Goal: Information Seeking & Learning: Learn about a topic

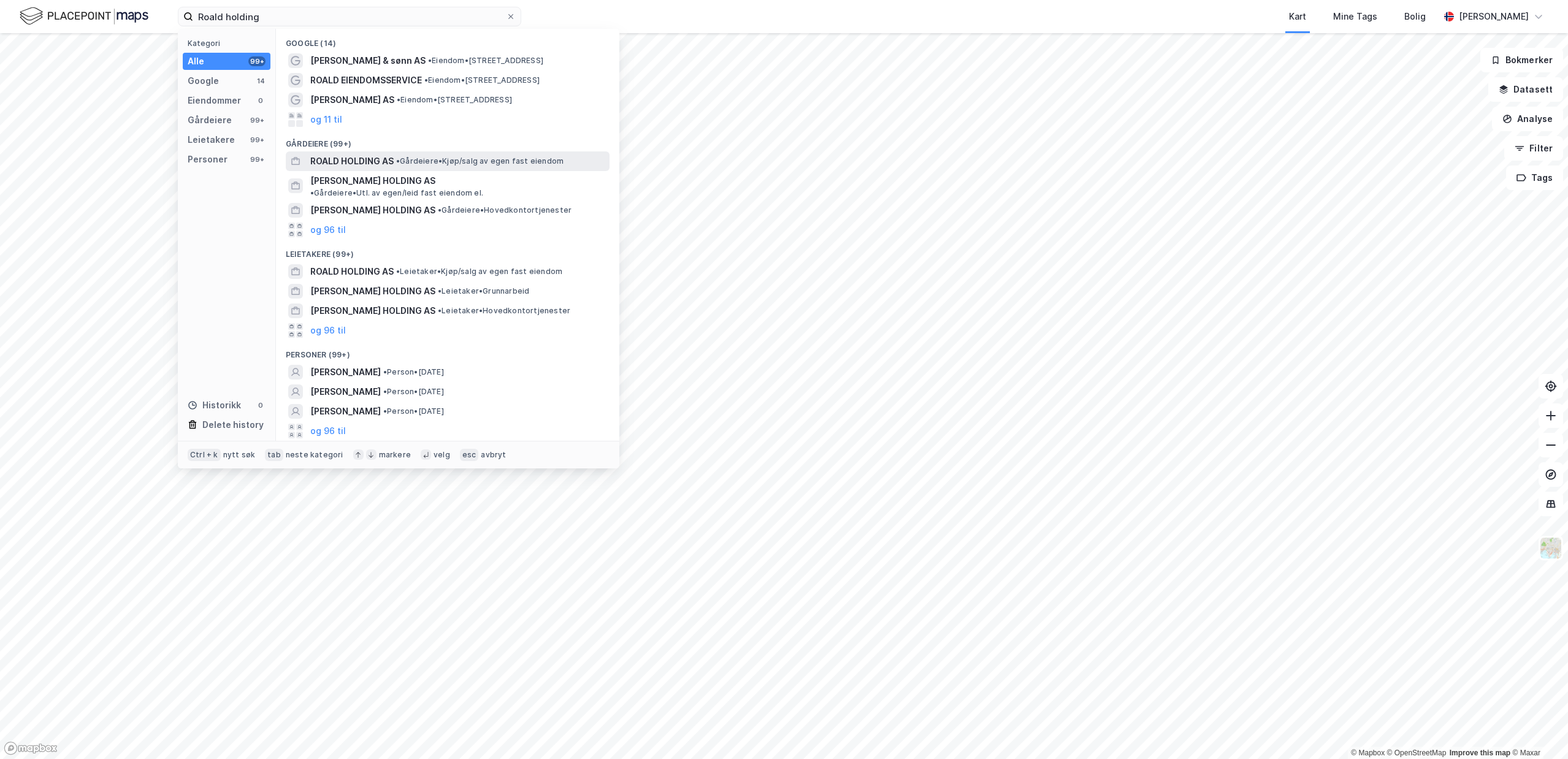
click at [416, 162] on span "• Gårdeiere • Kjøp/salg av egen fast eiendom" at bounding box center [480, 161] width 168 height 10
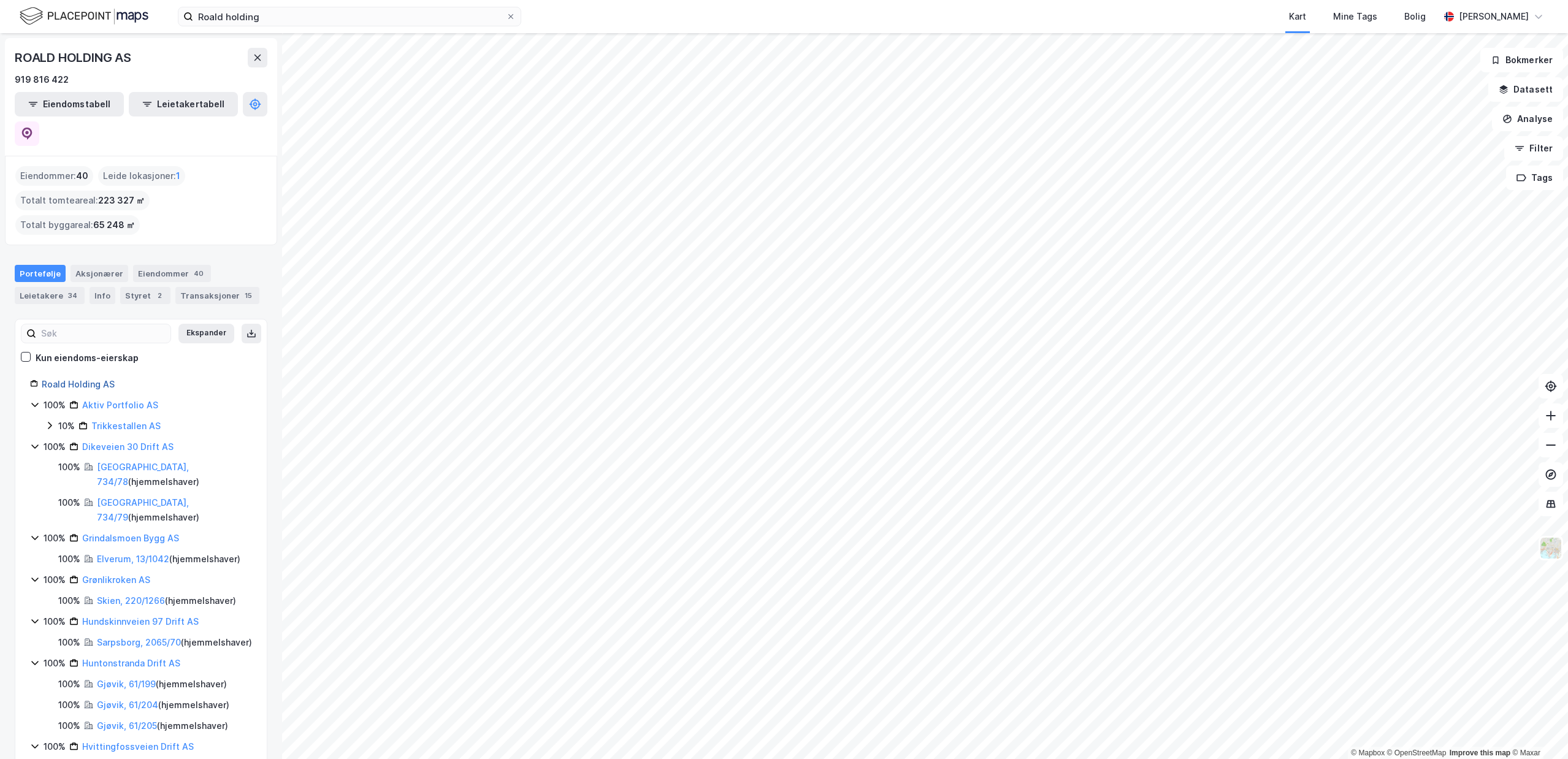
click at [61, 379] on link "Roald Holding AS" at bounding box center [78, 384] width 73 height 11
click at [98, 379] on link "Roald Holding AS" at bounding box center [78, 384] width 73 height 11
click at [110, 265] on div "Aksjonærer" at bounding box center [99, 273] width 57 height 17
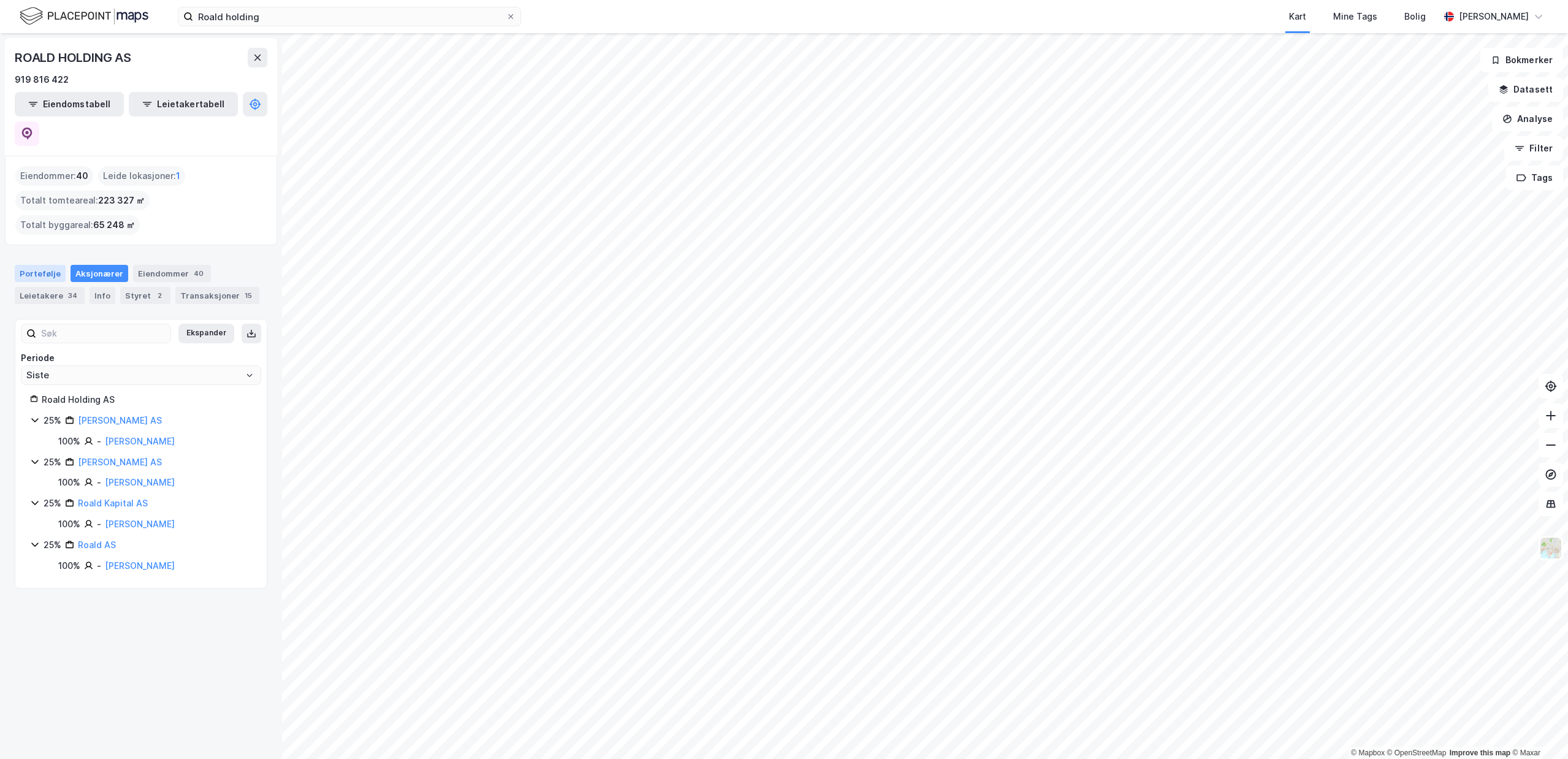
click at [32, 265] on div "Portefølje" at bounding box center [40, 273] width 51 height 17
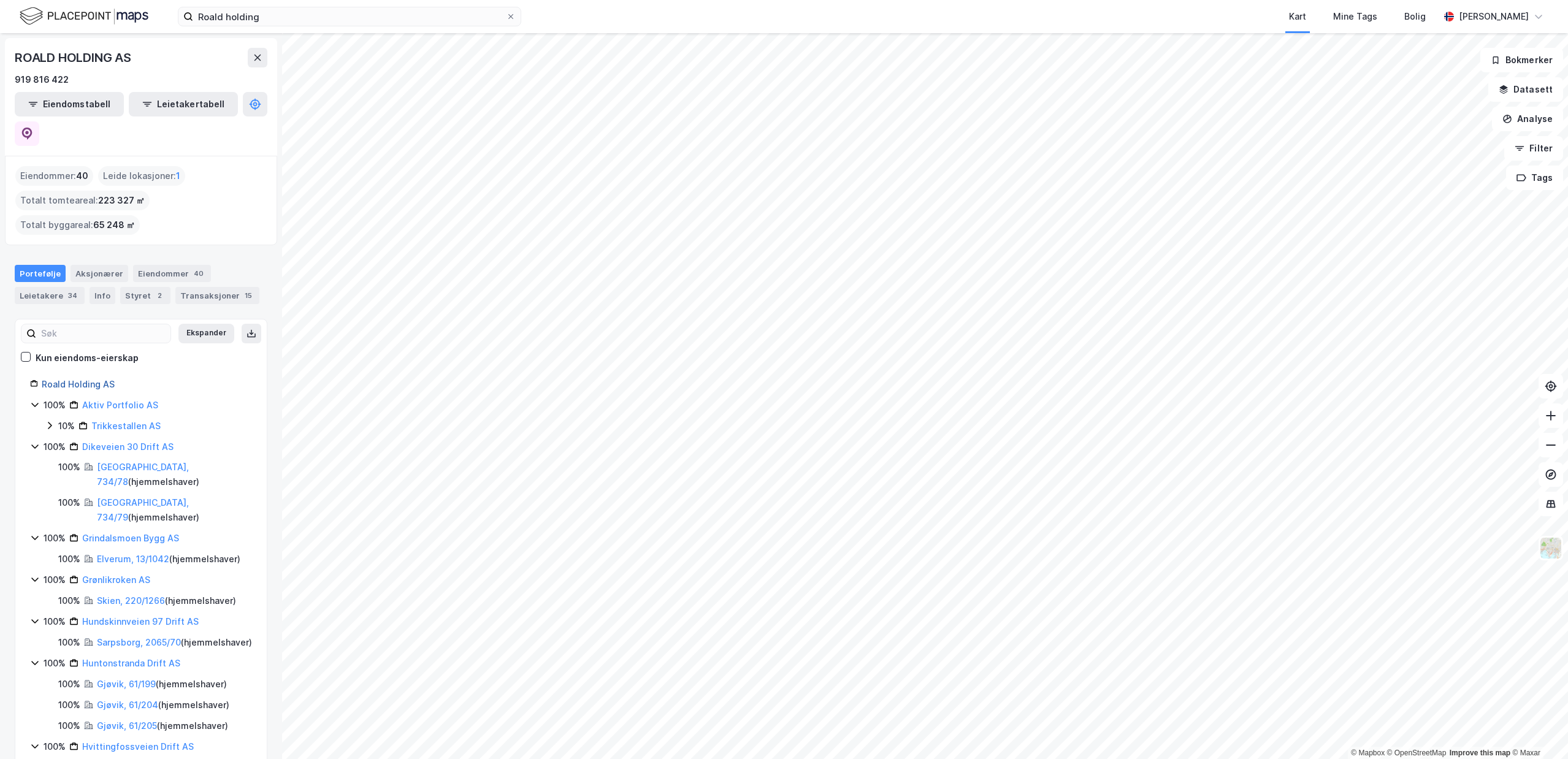
click at [81, 379] on link "Roald Holding AS" at bounding box center [78, 384] width 73 height 11
click at [108, 265] on div "Aksjonærer" at bounding box center [99, 273] width 57 height 17
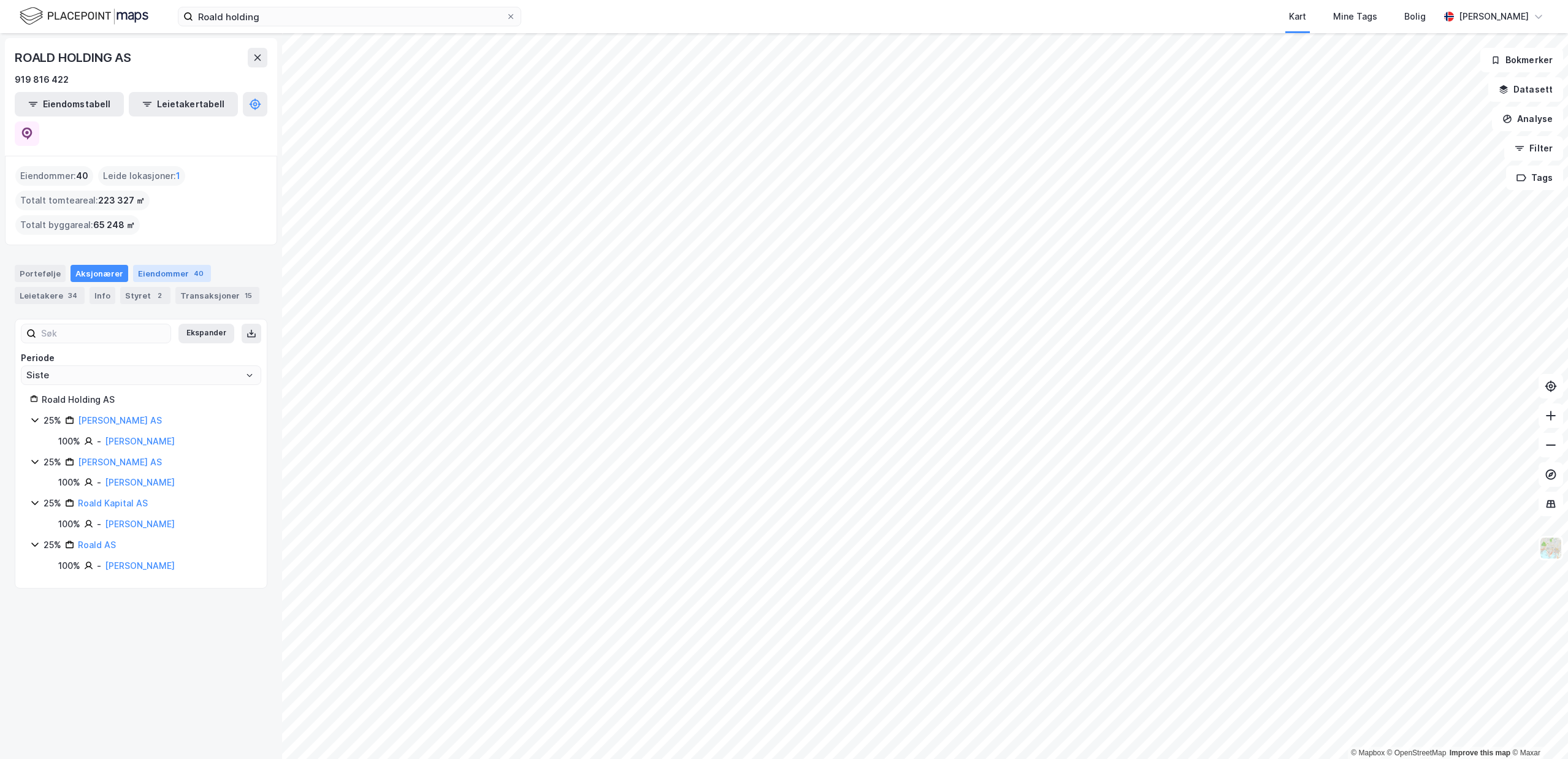
click at [182, 265] on div "Eiendommer 40" at bounding box center [172, 273] width 78 height 17
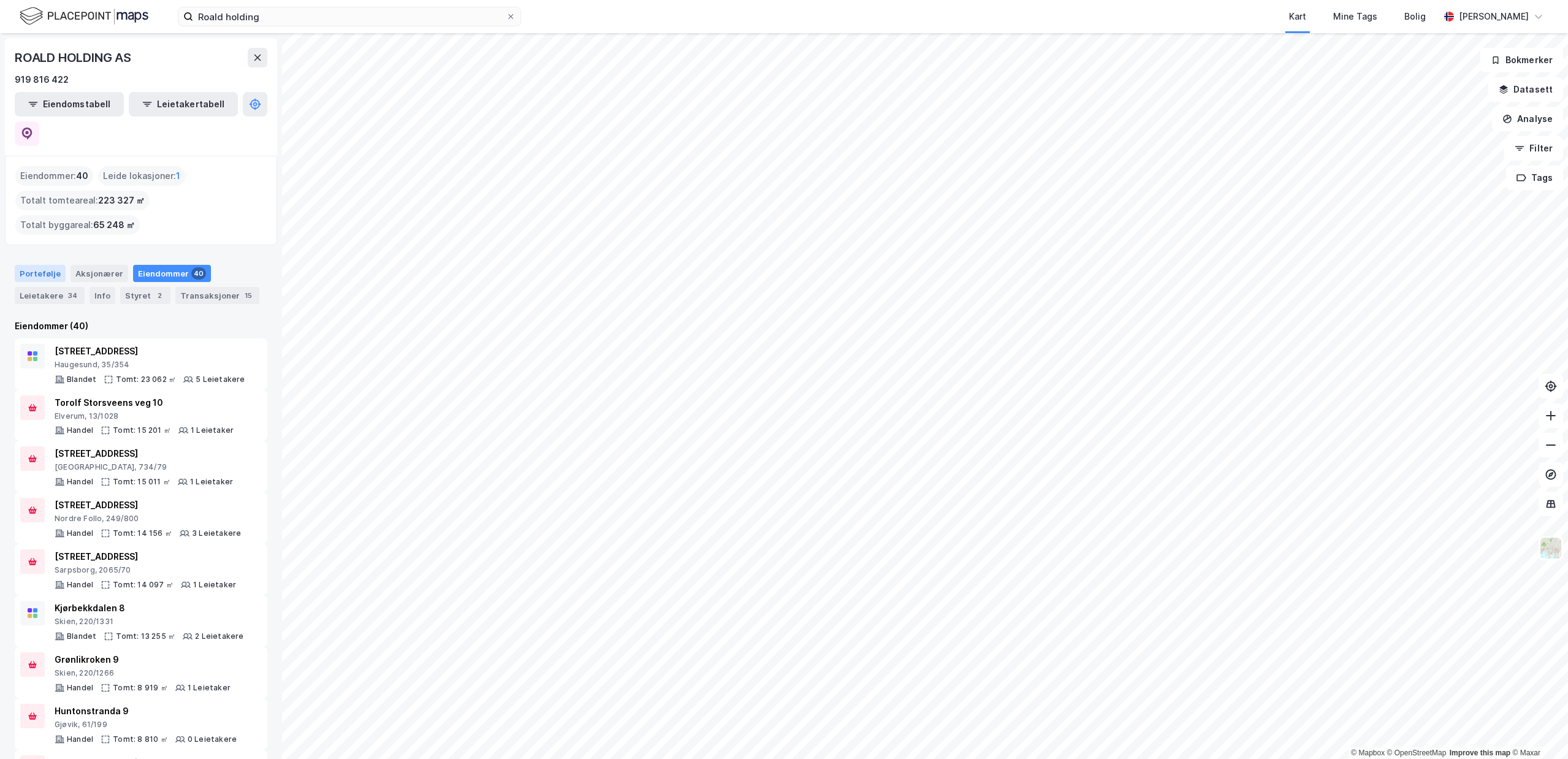
click at [59, 265] on div "Portefølje" at bounding box center [40, 273] width 51 height 17
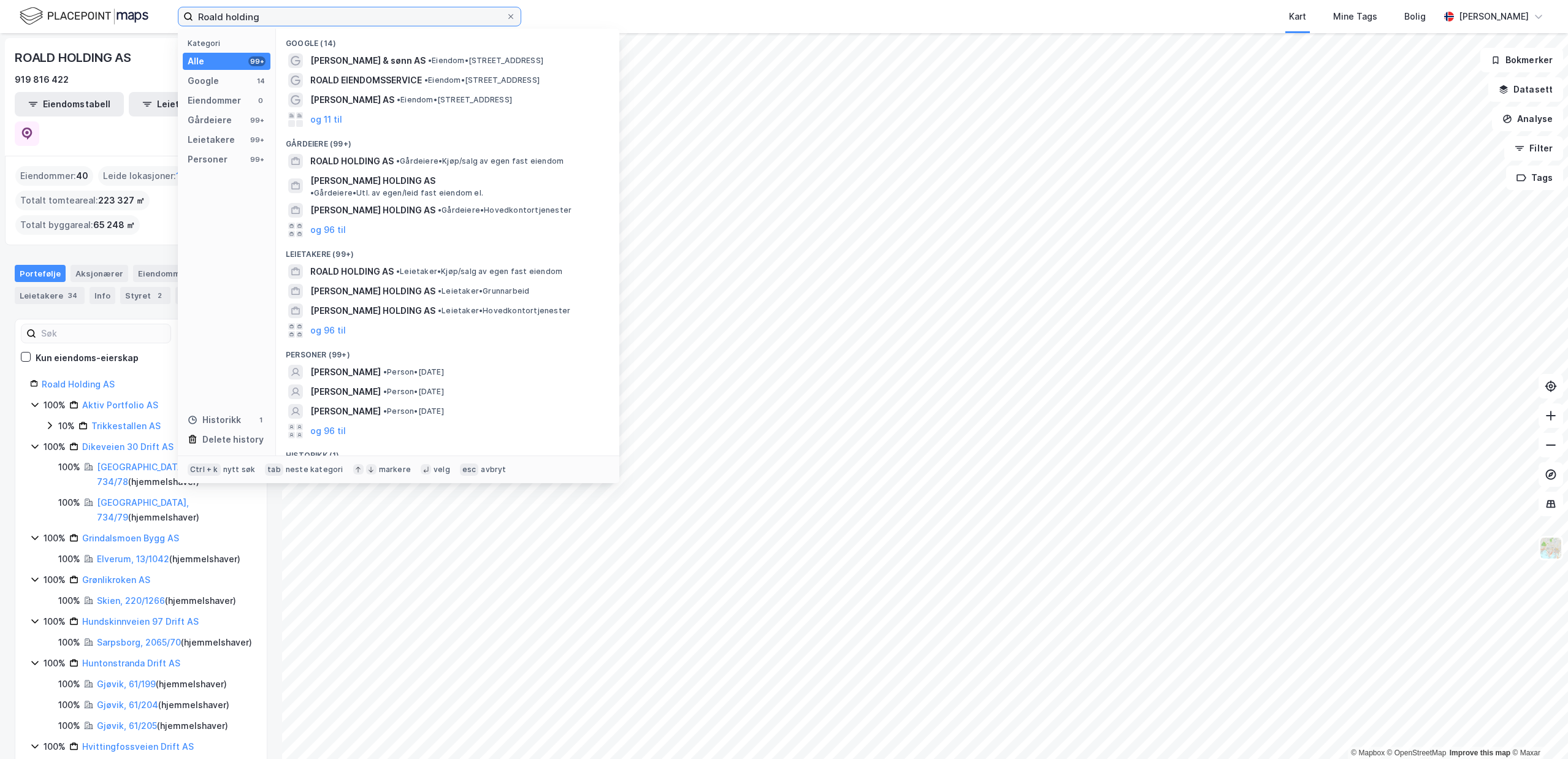
drag, startPoint x: 267, startPoint y: 18, endPoint x: 95, endPoint y: 26, distance: 172.2
click at [193, 26] on input "Roald holding" at bounding box center [350, 16] width 313 height 18
paste input "Laatasveien Drift AS (987 936 118)"
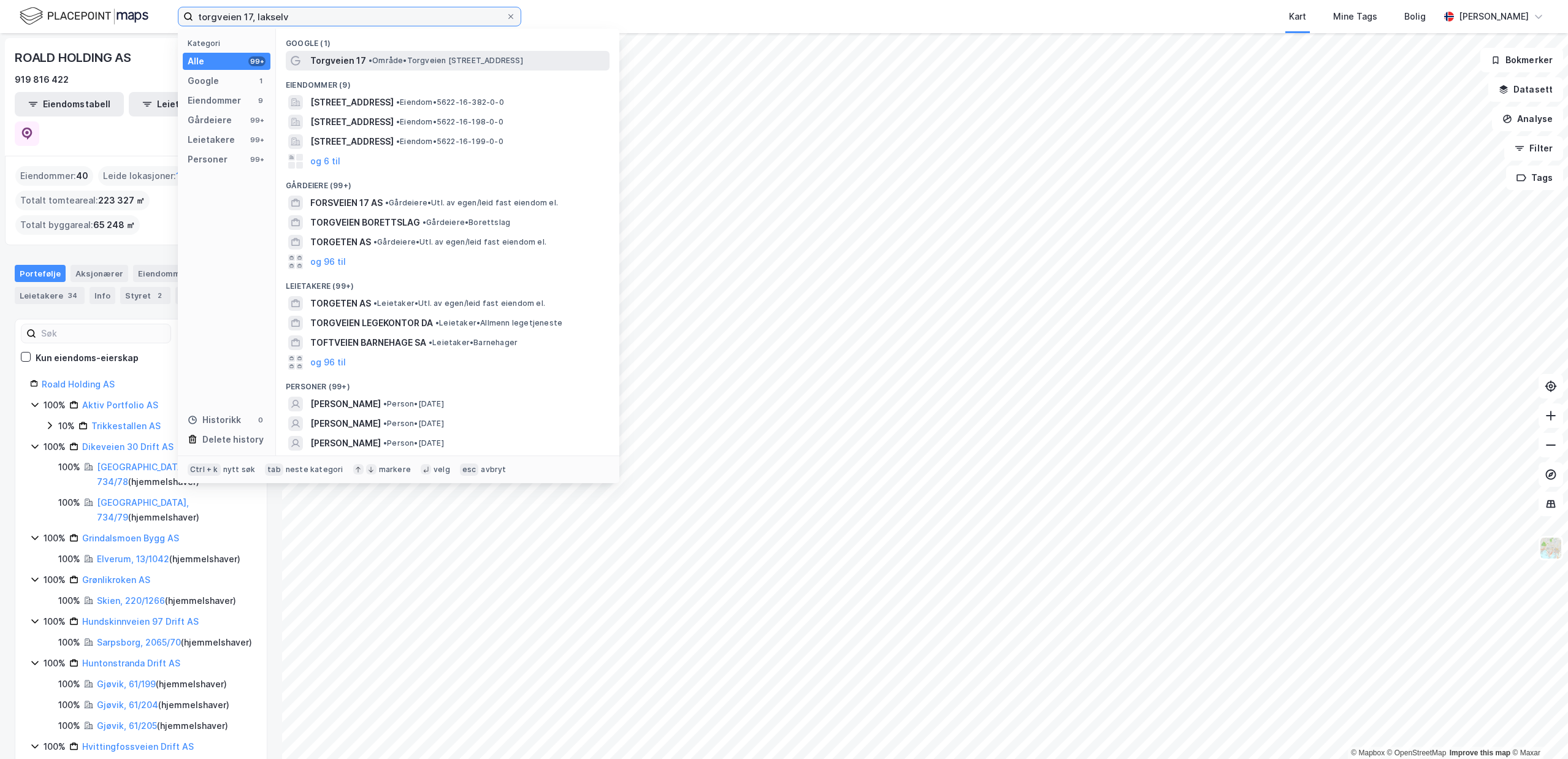
type input "torgveien 17, lakselv"
click at [461, 55] on div "Torgveien 17 • Område • [STREET_ADDRESS]" at bounding box center [459, 61] width 297 height 15
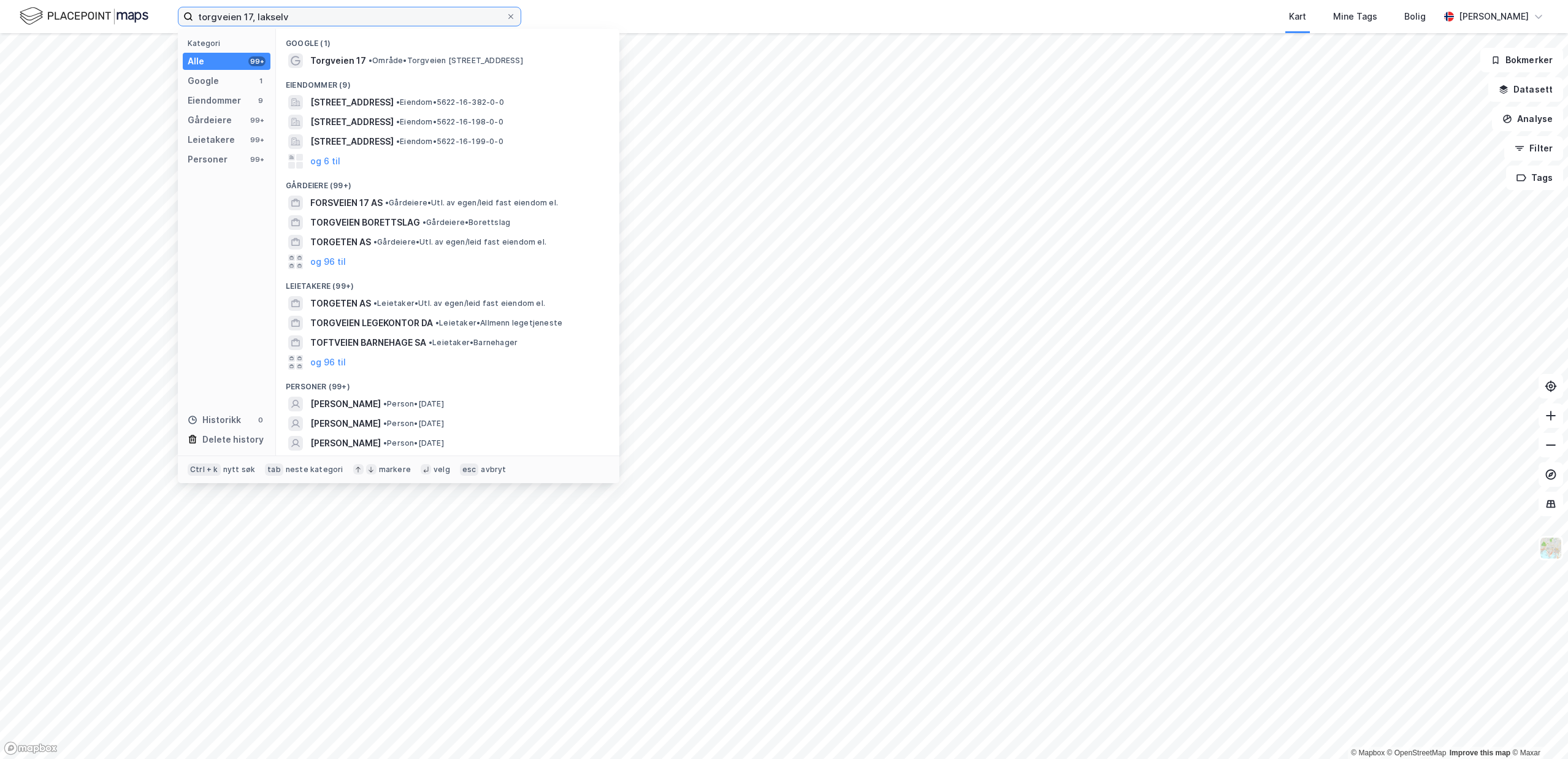
click at [326, 16] on input "torgveien 17, lakselv" at bounding box center [350, 16] width 313 height 18
click at [314, 56] on span "Torgveien 17" at bounding box center [338, 61] width 56 height 15
